Goal: Navigation & Orientation: Understand site structure

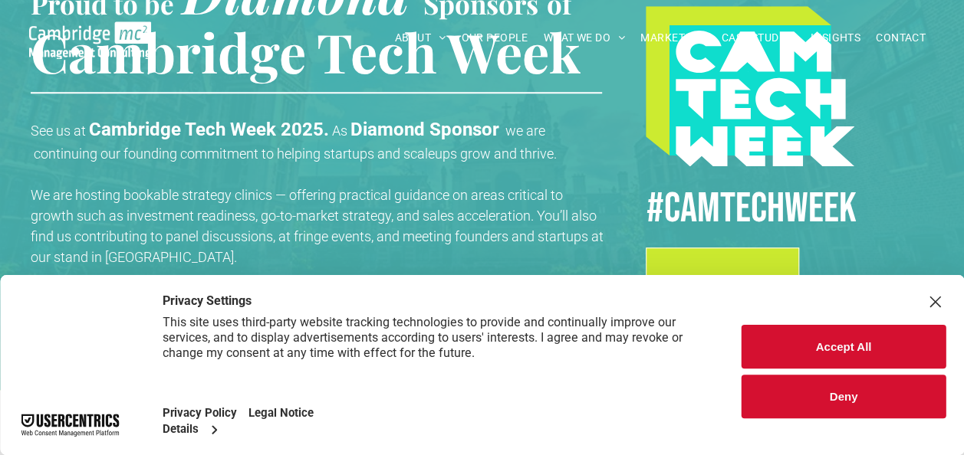
scroll to position [682, 0]
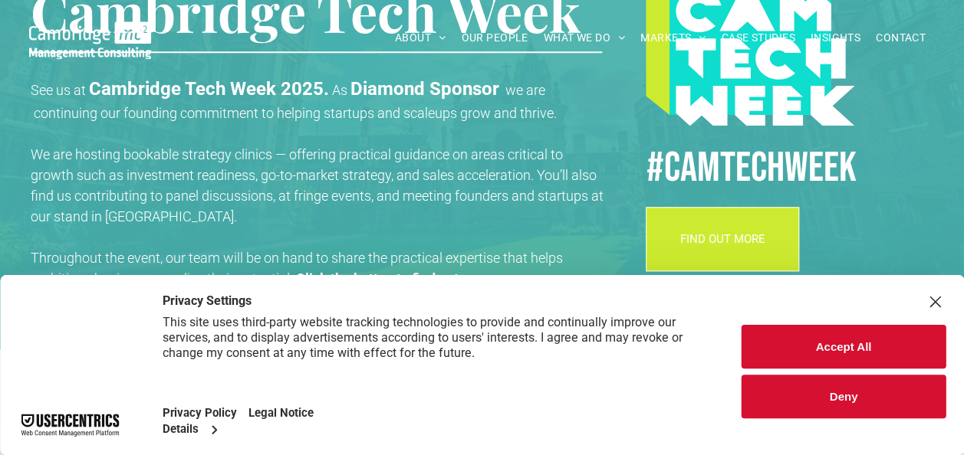
click at [935, 304] on div "Close Layer" at bounding box center [934, 301] width 21 height 21
click at [934, 300] on div "Close Layer" at bounding box center [934, 301] width 21 height 21
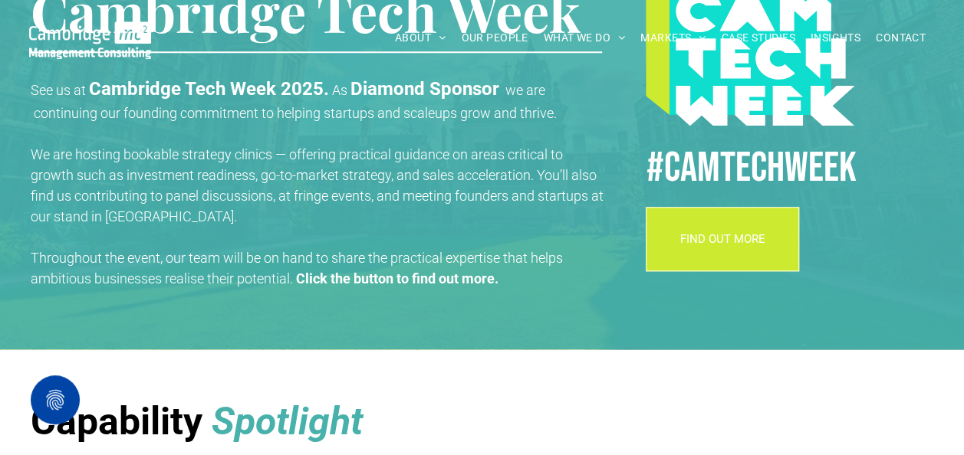
click at [934, 300] on div "Proud to be Diamond Sponsors of Cambridge Tech Week See us at Cambridge Tech We…" at bounding box center [482, 102] width 964 height 497
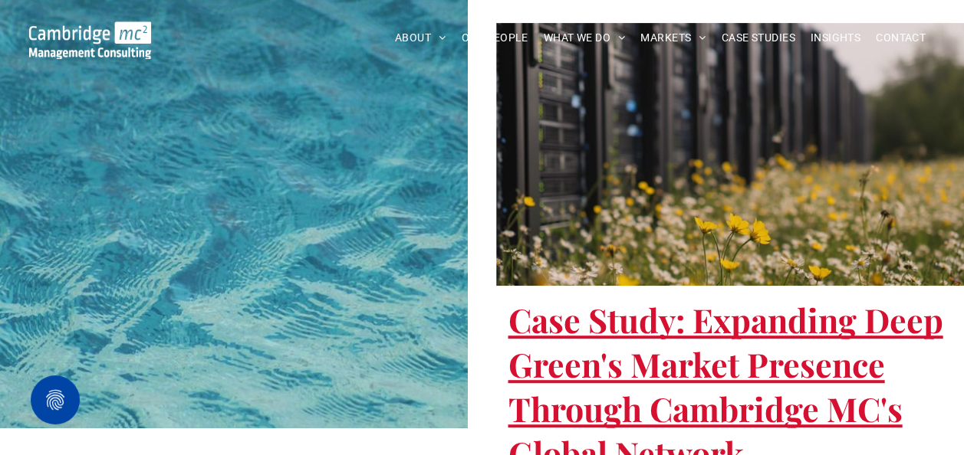
scroll to position [3140, 0]
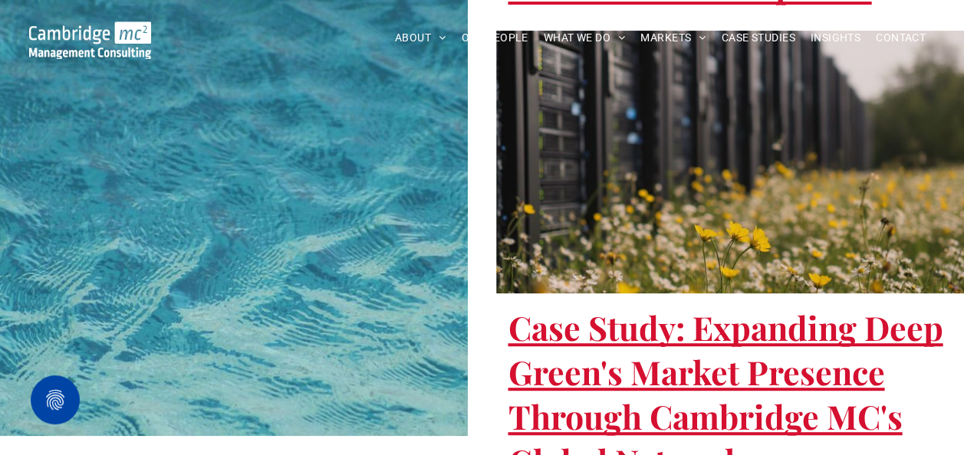
click at [445, 54] on span "ABOUT US" at bounding box center [436, 62] width 52 height 16
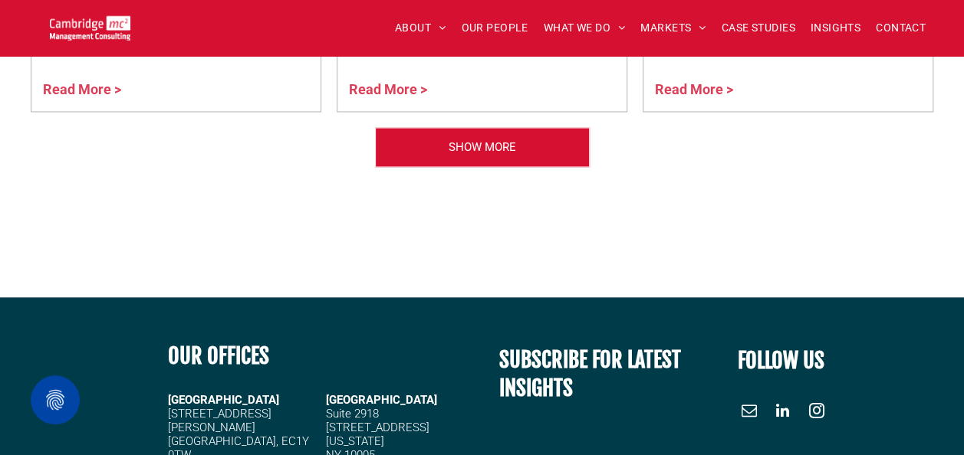
scroll to position [4117, 0]
